Goal: Complete application form

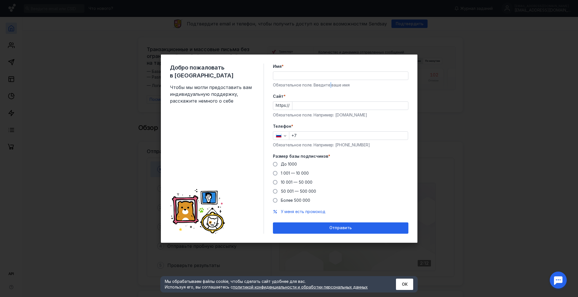
click at [330, 80] on div "Имя * Обязательное поле. Введите ваше имя" at bounding box center [340, 76] width 135 height 24
click at [327, 103] on input "Cайт *" at bounding box center [350, 106] width 116 height 8
click at [479, 155] on div "Добро пожаловать в Sendsay Чтобы мы могли предоставить вам индивидуальную подде…" at bounding box center [289, 148] width 578 height 297
drag, startPoint x: 281, startPoint y: 161, endPoint x: 284, endPoint y: 164, distance: 3.8
click at [281, 161] on div "Размер базы подписчиков * До 1000 1 001 — 10 000 10 001 — 50 000 50 001 — 500 0…" at bounding box center [340, 178] width 135 height 50
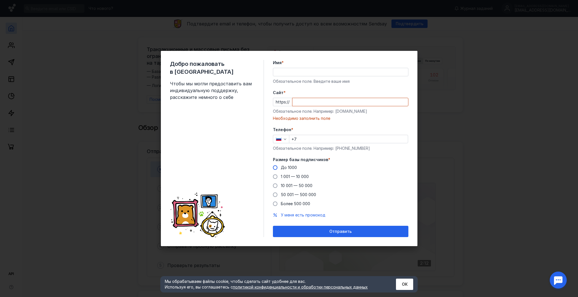
click at [288, 167] on span "До 1000" at bounding box center [289, 167] width 16 height 5
click at [0, 0] on input "До 1000" at bounding box center [0, 0] width 0 height 0
click at [318, 140] on input "+7" at bounding box center [348, 139] width 119 height 8
click at [328, 100] on input "Cайт *" at bounding box center [350, 102] width 116 height 8
click at [465, 109] on div "Добро пожаловать в Sendsay Чтобы мы могли предоставить вам индивидуальную подде…" at bounding box center [289, 148] width 578 height 297
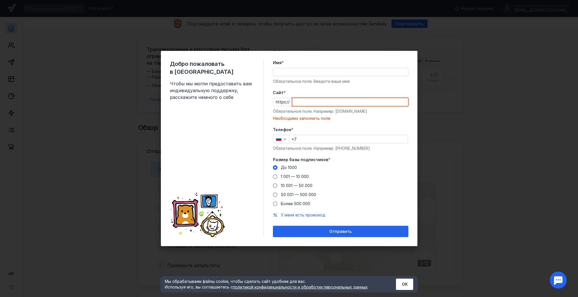
click at [159, 132] on div "Добро пожаловать в Sendsay Чтобы мы могли предоставить вам индивидуальную подде…" at bounding box center [289, 148] width 578 height 297
